Goal: Information Seeking & Learning: Learn about a topic

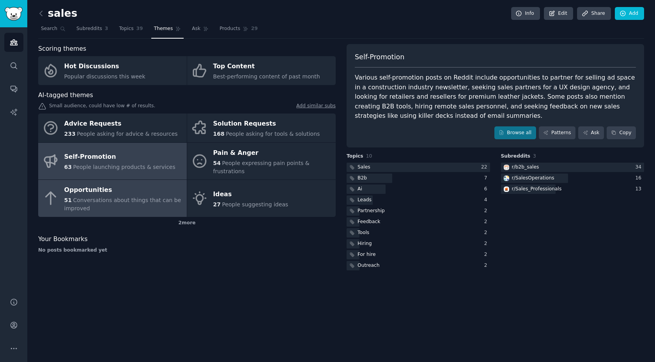
click at [84, 201] on span "Conversations about things that can be improved" at bounding box center [122, 204] width 117 height 14
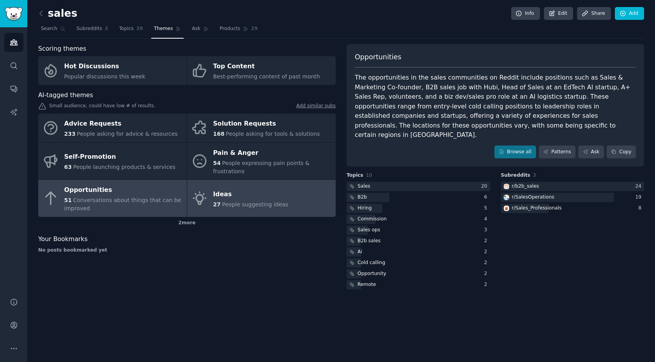
click at [284, 194] on link "Ideas 27 People suggesting ideas" at bounding box center [261, 198] width 148 height 37
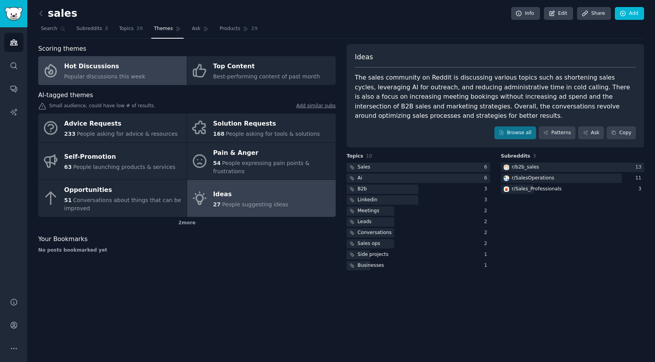
click at [119, 69] on div "Hot Discussions" at bounding box center [104, 66] width 81 height 12
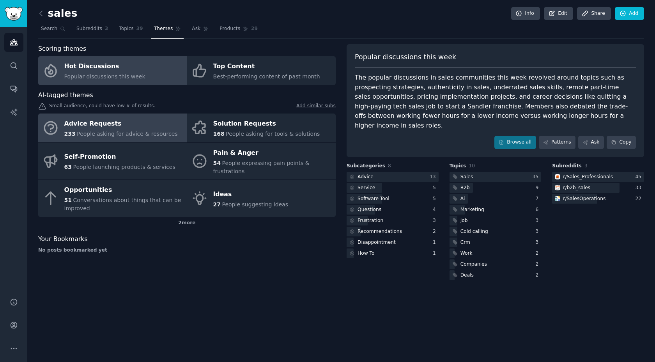
click at [120, 131] on span "People asking for advice & resources" at bounding box center [127, 134] width 101 height 6
